Goal: Task Accomplishment & Management: Complete application form

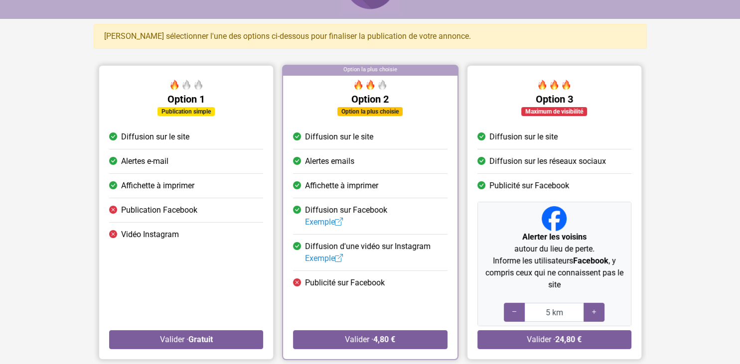
scroll to position [157, 0]
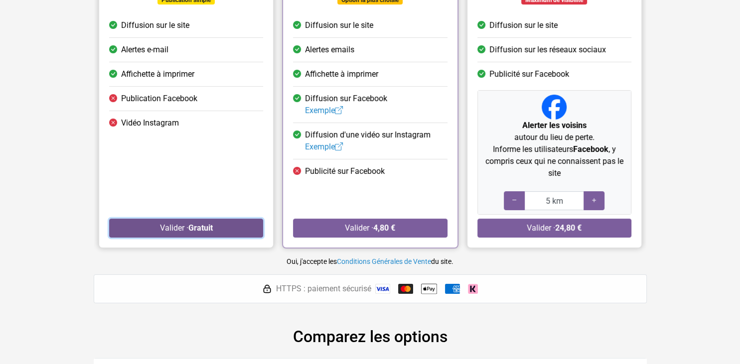
click at [201, 223] on strong "Gratuit" at bounding box center [200, 227] width 24 height 9
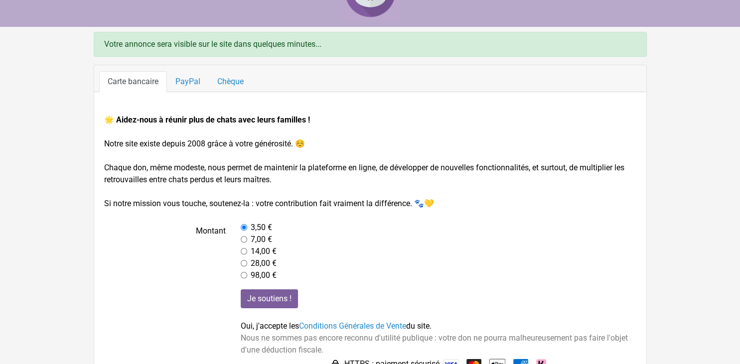
scroll to position [63, 0]
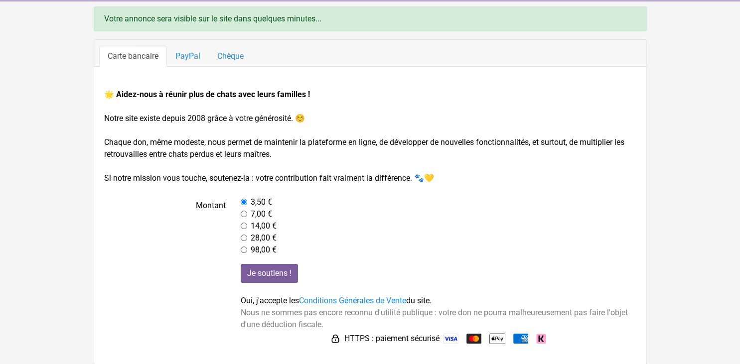
click at [244, 213] on input "radio" at bounding box center [244, 214] width 6 height 6
radio input "true"
click at [223, 54] on link "Chèque" at bounding box center [230, 56] width 43 height 21
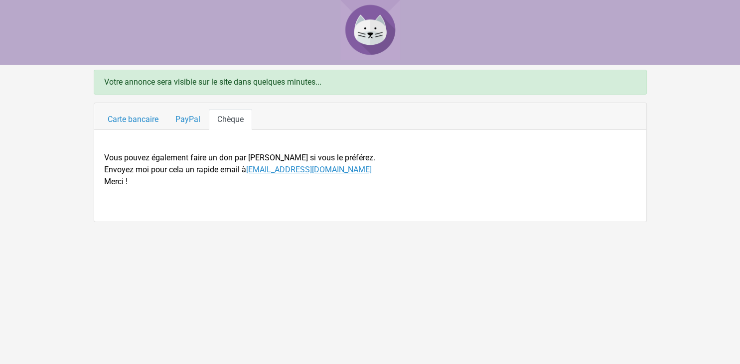
click at [294, 170] on link "[EMAIL_ADDRESS][DOMAIN_NAME]" at bounding box center [309, 169] width 126 height 9
click at [271, 171] on link "[EMAIL_ADDRESS][DOMAIN_NAME]" at bounding box center [309, 169] width 126 height 9
click at [590, 222] on html "Votre annonce sera visible sur le site dans quelques minutes... Carte bancaire …" at bounding box center [370, 111] width 740 height 222
click at [570, 222] on html "Votre annonce sera visible sur le site dans quelques minutes... Carte bancaire …" at bounding box center [370, 111] width 740 height 222
drag, startPoint x: 571, startPoint y: 295, endPoint x: 591, endPoint y: 284, distance: 22.8
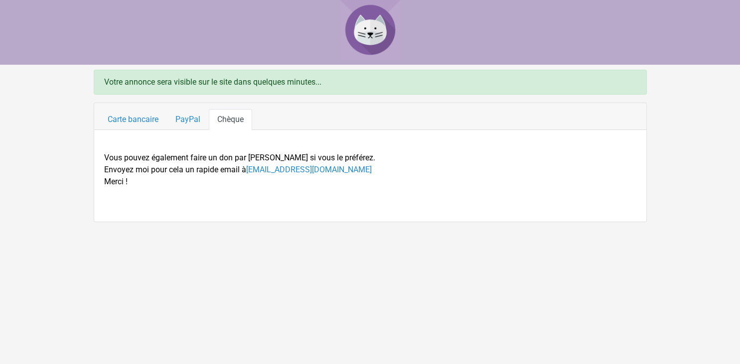
click at [582, 222] on html "Votre annonce sera visible sur le site dans quelques minutes... Carte bancaire …" at bounding box center [370, 111] width 740 height 222
drag, startPoint x: 591, startPoint y: 284, endPoint x: 614, endPoint y: 275, distance: 25.3
click at [598, 222] on html "Votre annonce sera visible sur le site dans quelques minutes... Carte bancaire …" at bounding box center [370, 111] width 740 height 222
click at [614, 222] on html "Votre annonce sera visible sur le site dans quelques minutes... Carte bancaire …" at bounding box center [370, 111] width 740 height 222
click at [363, 29] on img at bounding box center [370, 30] width 60 height 60
